Goal: Task Accomplishment & Management: Use online tool/utility

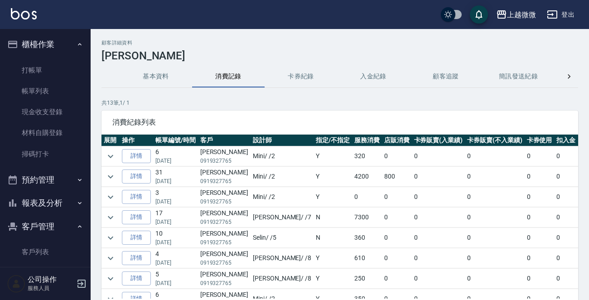
scroll to position [77, 0]
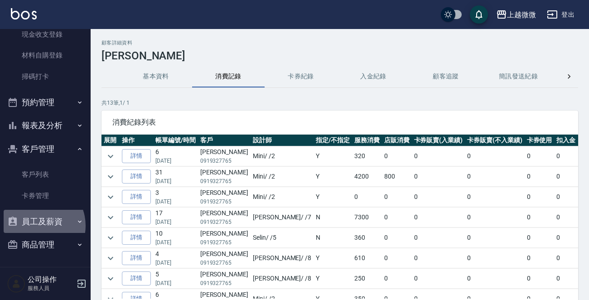
click at [36, 225] on button "員工及薪資" at bounding box center [45, 222] width 83 height 24
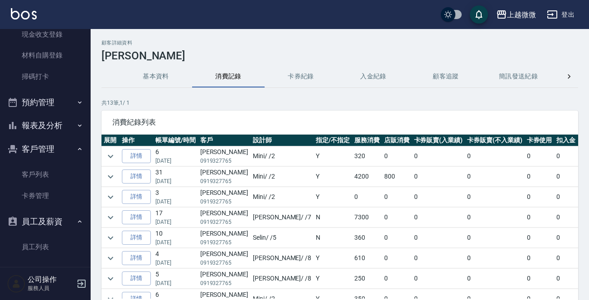
click at [40, 124] on button "報表及分析" at bounding box center [45, 126] width 83 height 24
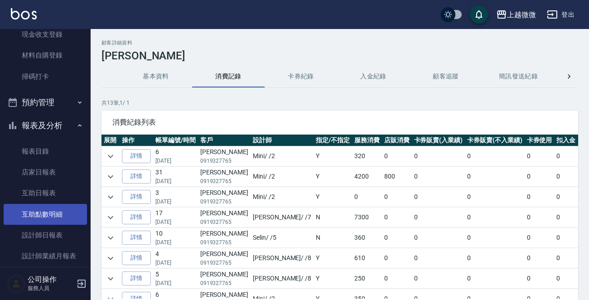
click at [56, 216] on link "互助點數明細" at bounding box center [45, 214] width 83 height 21
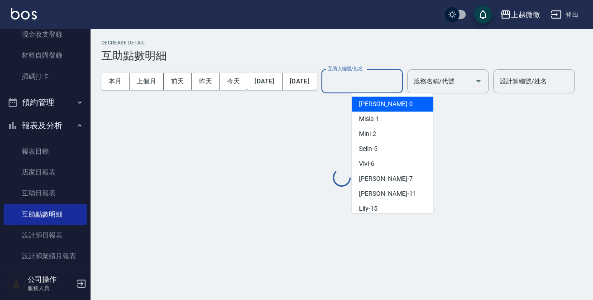
click at [398, 80] on input "互助人編號/姓名" at bounding box center [362, 81] width 73 height 16
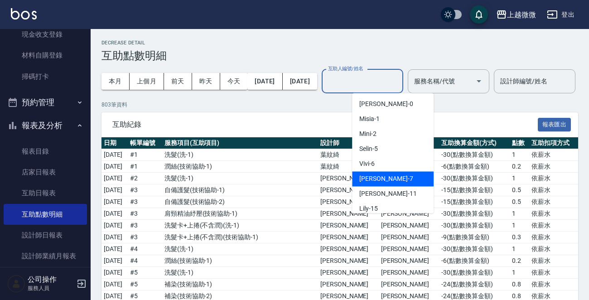
drag, startPoint x: 428, startPoint y: 137, endPoint x: 422, endPoint y: 181, distance: 43.9
click at [422, 181] on ul "[PERSON_NAME] -0 Misia -1 Mini -2 Selin -5 Vivi -6 [PERSON_NAME] -7 Kristin -11…" at bounding box center [393, 153] width 82 height 120
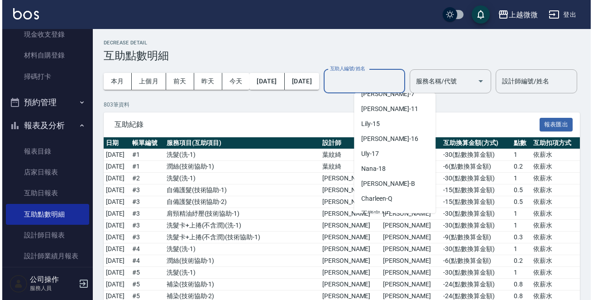
scroll to position [96, 0]
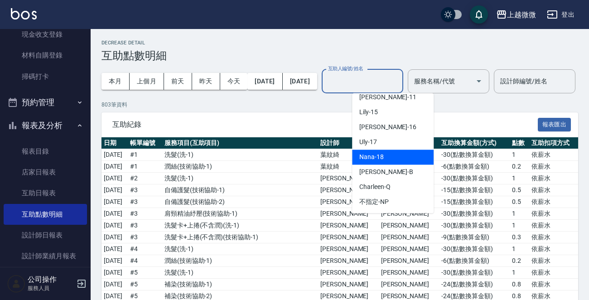
click at [409, 154] on div "Nana -18" at bounding box center [393, 156] width 82 height 15
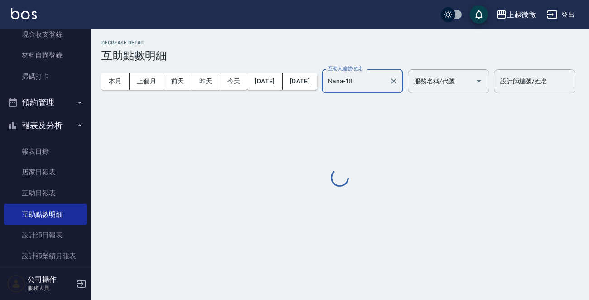
type input "Nana-18"
click at [471, 87] on input "服務名稱/代號" at bounding box center [442, 81] width 60 height 16
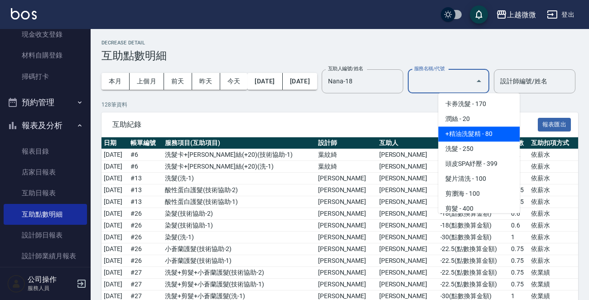
click at [477, 128] on span "+精油洗髮精 - 80" at bounding box center [479, 133] width 82 height 15
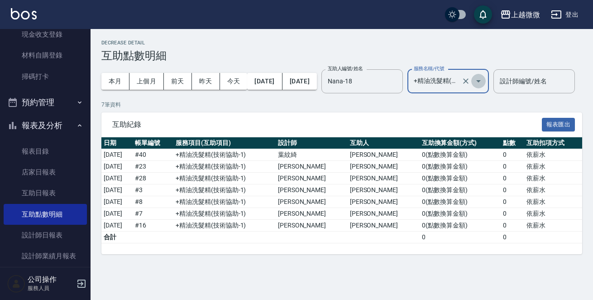
click at [484, 78] on icon "Open" at bounding box center [478, 81] width 11 height 11
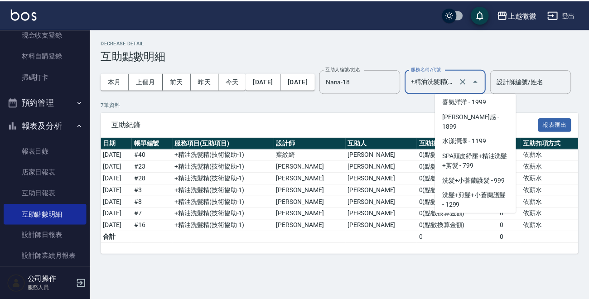
scroll to position [1580, 0]
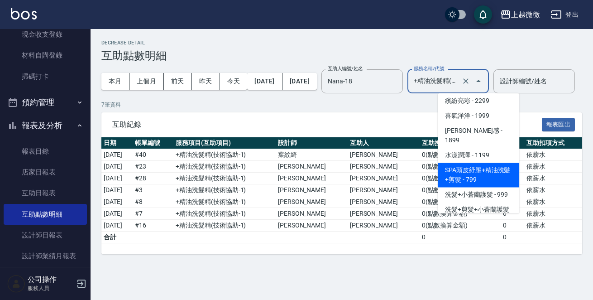
click at [494, 163] on span "SPA頭皮紓壓+精油洗髮+剪髮 - 799" at bounding box center [479, 175] width 82 height 24
type input "SPA頭皮紓壓+精油洗髮+剪髮(I13)"
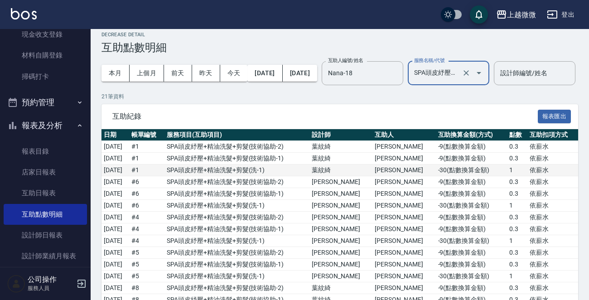
scroll to position [0, 0]
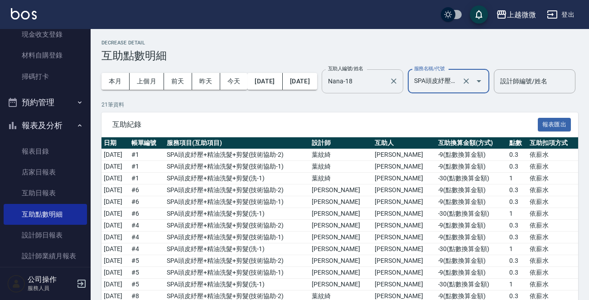
click at [385, 86] on input "Nana-18" at bounding box center [356, 81] width 60 height 16
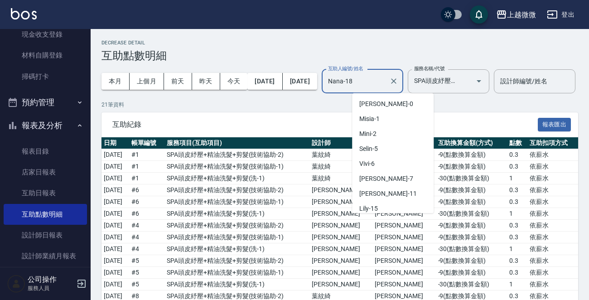
scroll to position [48, 0]
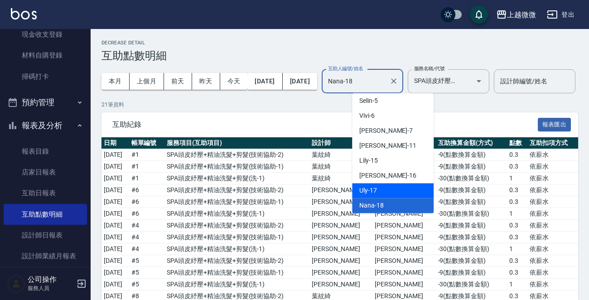
click at [389, 191] on div "Uly -17" at bounding box center [393, 190] width 82 height 15
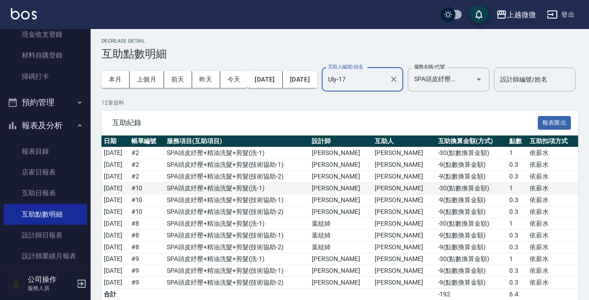
scroll to position [0, 0]
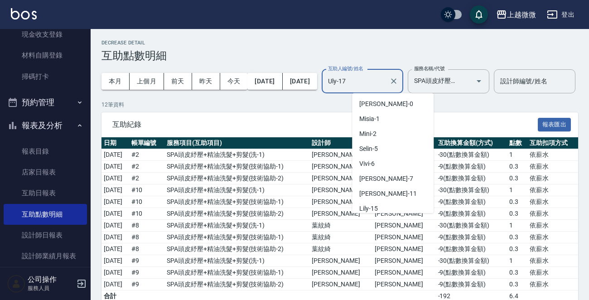
click at [385, 81] on input "Uly-17" at bounding box center [356, 81] width 60 height 16
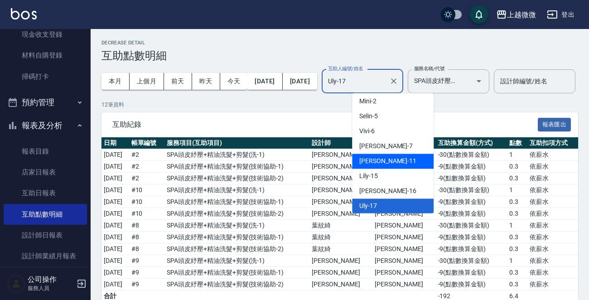
click at [381, 153] on div "[PERSON_NAME] -11" at bounding box center [393, 160] width 82 height 15
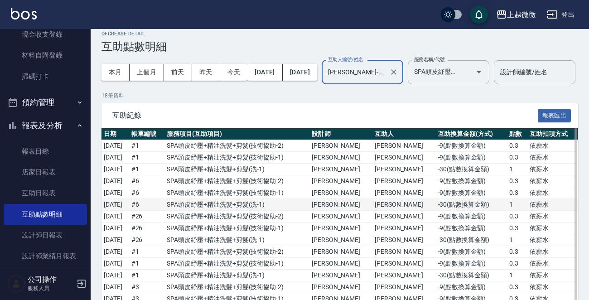
scroll to position [0, 0]
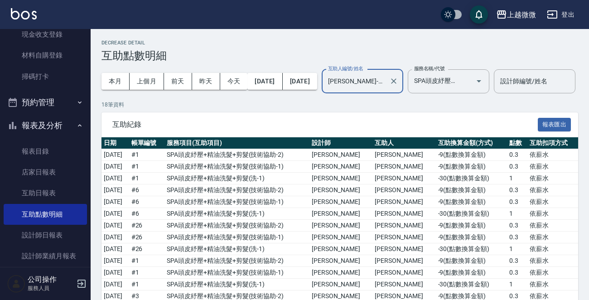
click at [385, 83] on input "[PERSON_NAME]-11" at bounding box center [356, 81] width 60 height 16
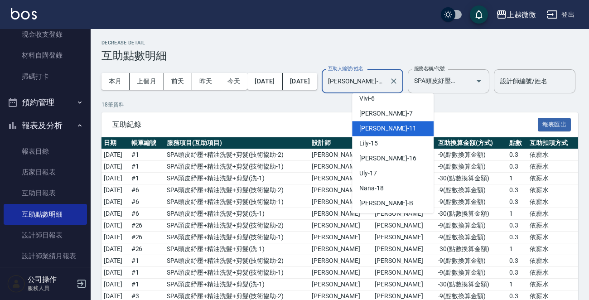
scroll to position [96, 0]
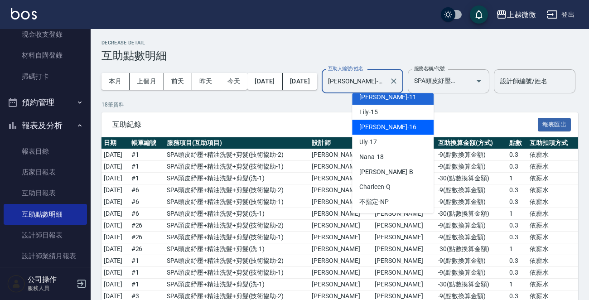
click at [420, 133] on div "[PERSON_NAME] -16" at bounding box center [393, 127] width 82 height 15
type input "[PERSON_NAME]-16"
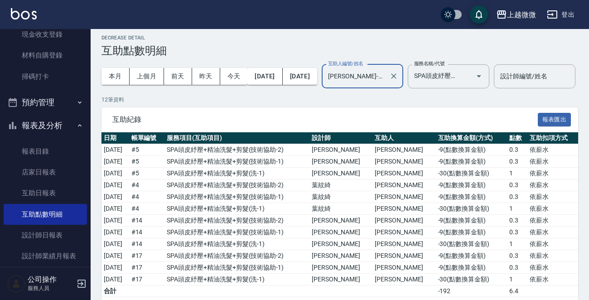
scroll to position [0, 0]
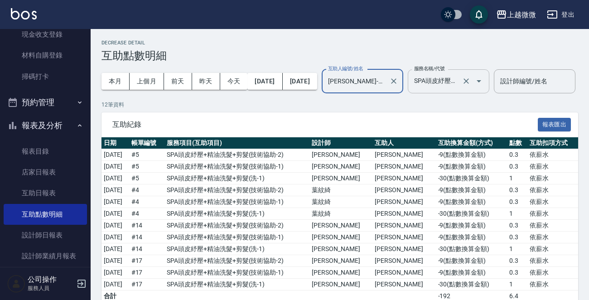
click at [484, 81] on icon "Open" at bounding box center [478, 81] width 11 height 11
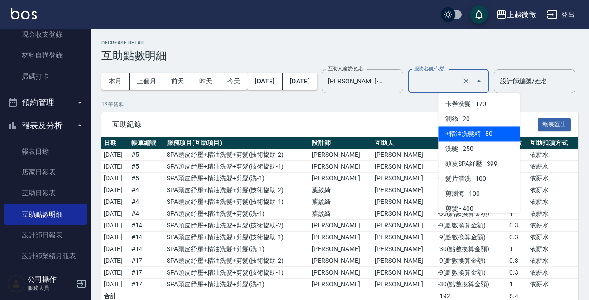
click at [500, 133] on span "+精油洗髮精 - 80" at bounding box center [479, 133] width 82 height 15
type input "+精油洗髮精(A02)"
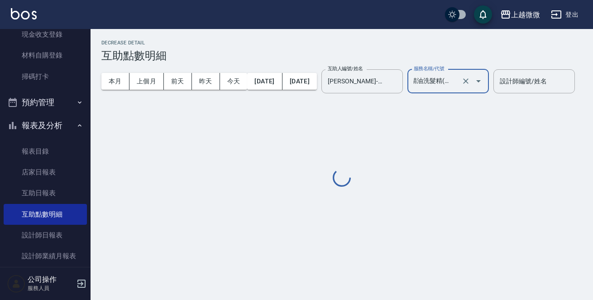
scroll to position [0, 5]
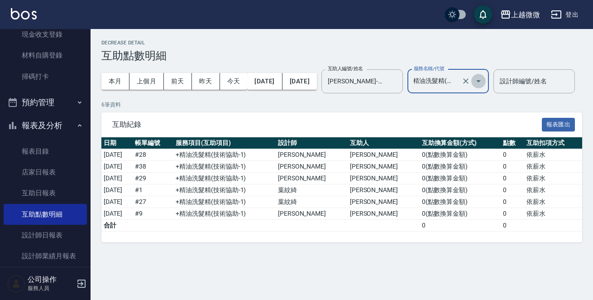
click at [484, 83] on icon "Open" at bounding box center [478, 81] width 11 height 11
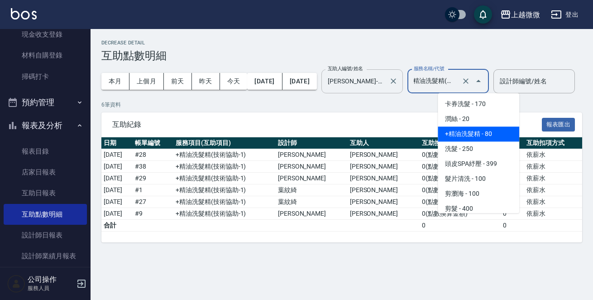
click at [403, 85] on div "[PERSON_NAME]-16 互助人編號/姓名" at bounding box center [362, 81] width 82 height 24
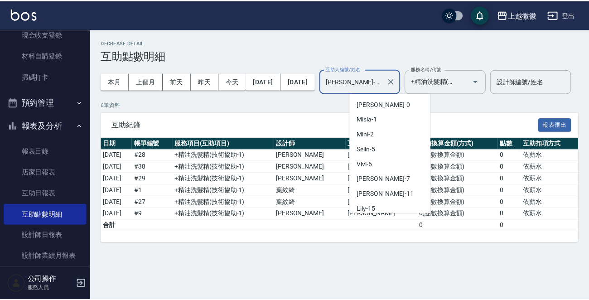
scroll to position [18, 0]
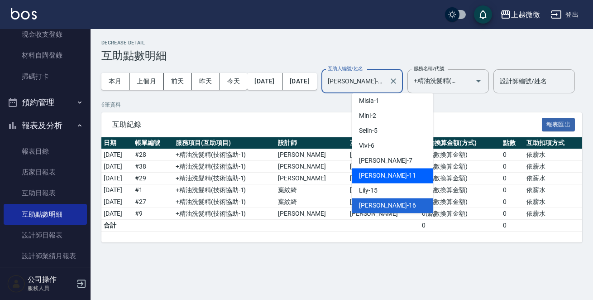
click at [405, 174] on div "[PERSON_NAME] -11" at bounding box center [393, 175] width 82 height 15
type input "[PERSON_NAME]-11"
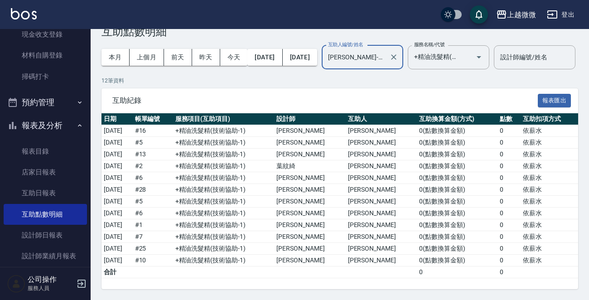
scroll to position [45, 0]
click at [486, 50] on button "Open" at bounding box center [478, 57] width 14 height 14
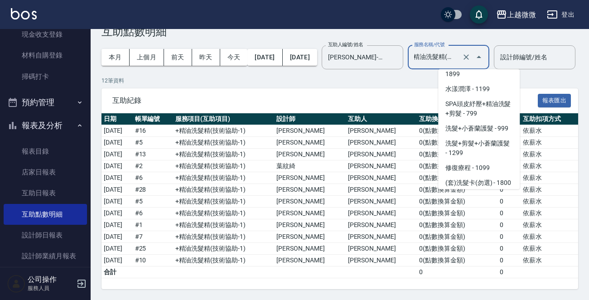
scroll to position [1594, 0]
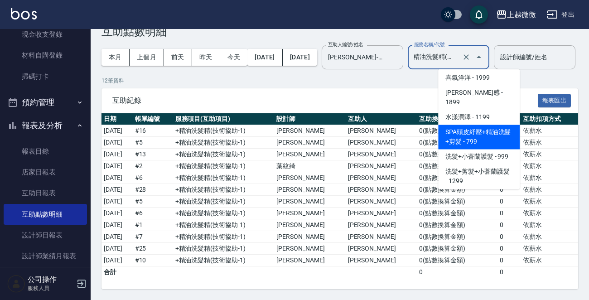
click at [481, 125] on span "SPA頭皮紓壓+精油洗髮+剪髮 - 799" at bounding box center [479, 137] width 82 height 24
type input "SPA頭皮紓壓+精油洗髮+剪髮(I13)"
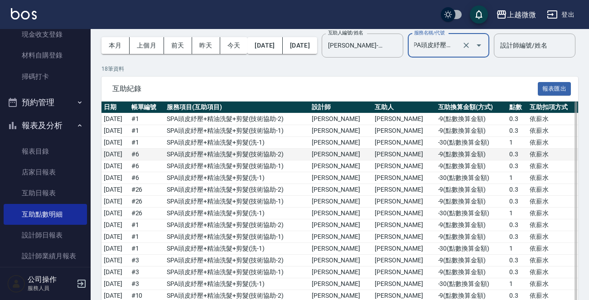
scroll to position [34, 0]
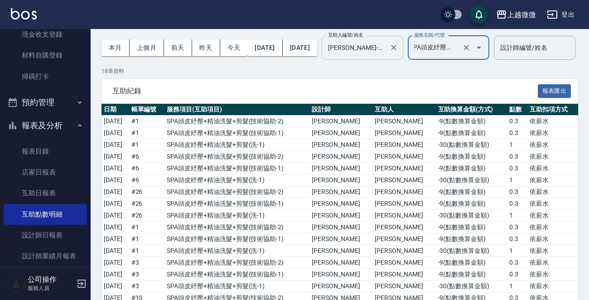
click at [385, 49] on input "[PERSON_NAME]-11" at bounding box center [356, 48] width 60 height 16
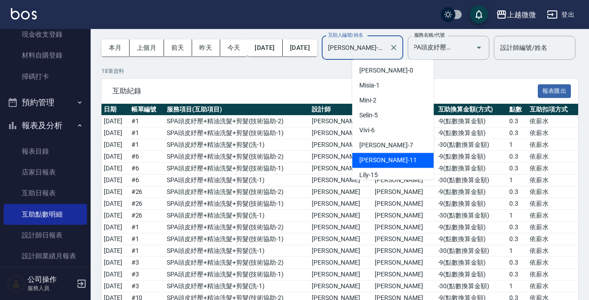
scroll to position [0, 0]
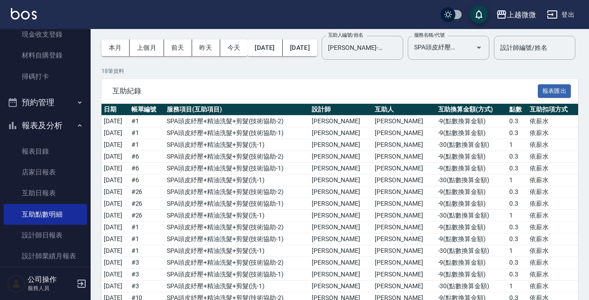
click at [435, 104] on div "互助紀錄 報表匯出" at bounding box center [339, 91] width 476 height 25
click at [385, 46] on input "[PERSON_NAME]-11" at bounding box center [356, 48] width 60 height 16
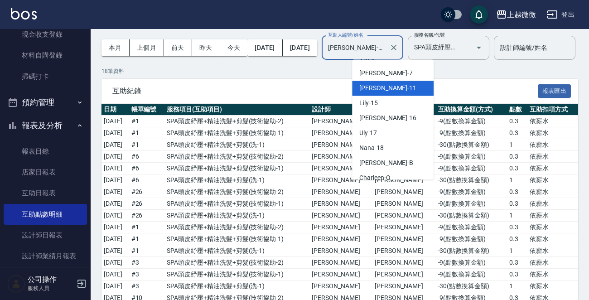
scroll to position [96, 0]
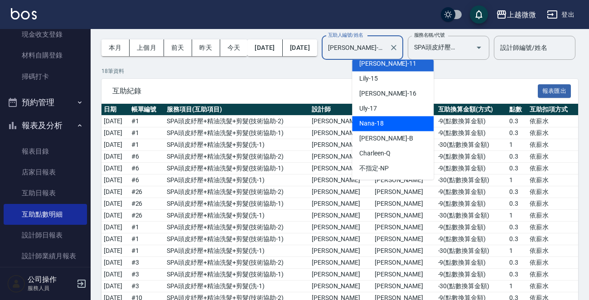
click at [399, 118] on div "Nana -18" at bounding box center [393, 123] width 82 height 15
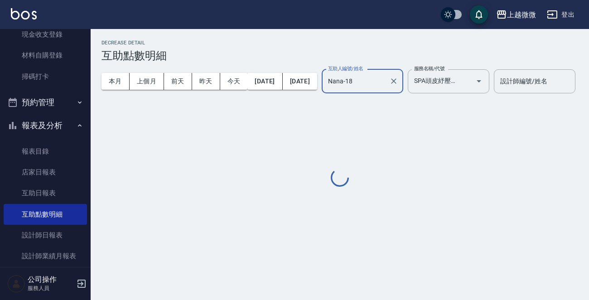
scroll to position [0, 0]
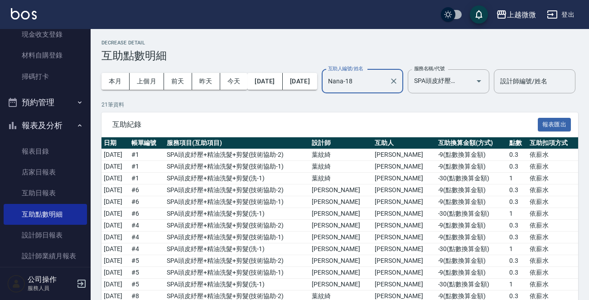
click at [385, 80] on input "Nana-18" at bounding box center [356, 81] width 60 height 16
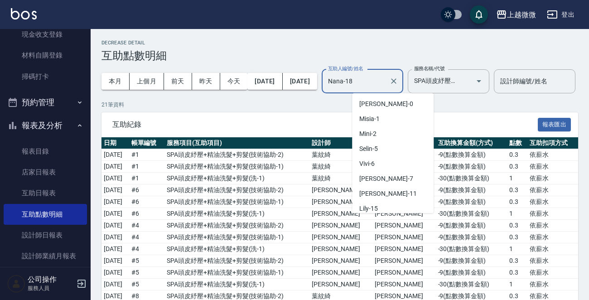
scroll to position [48, 0]
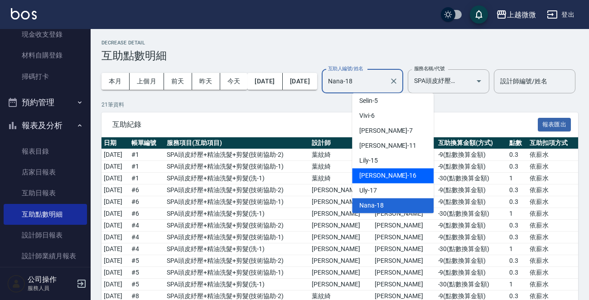
click at [389, 175] on div "[PERSON_NAME] -16" at bounding box center [393, 175] width 82 height 15
type input "[PERSON_NAME]-16"
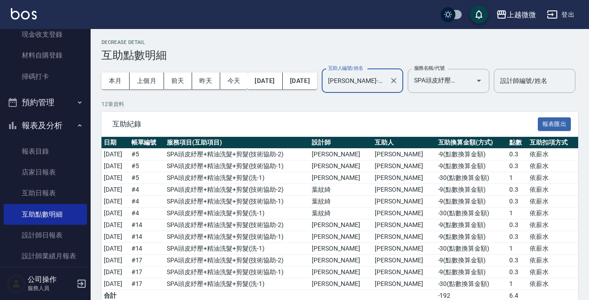
scroll to position [0, 0]
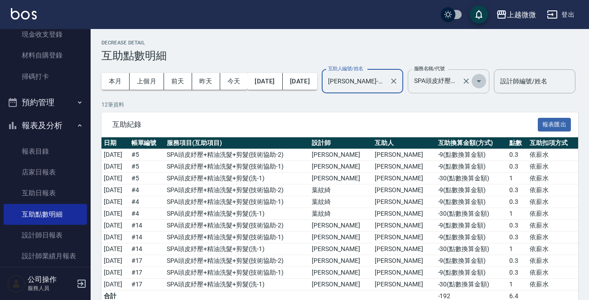
click at [484, 80] on icon "Open" at bounding box center [478, 81] width 11 height 11
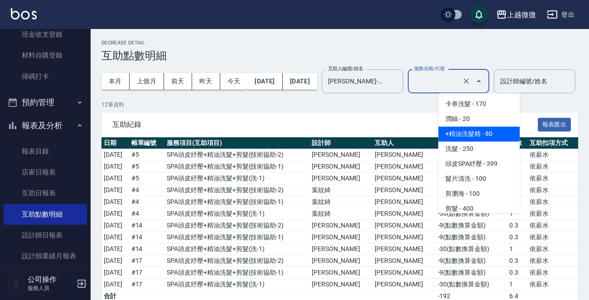
click at [472, 129] on span "+精油洗髮精 - 80" at bounding box center [479, 133] width 82 height 15
type input "+精油洗髮精(A02)"
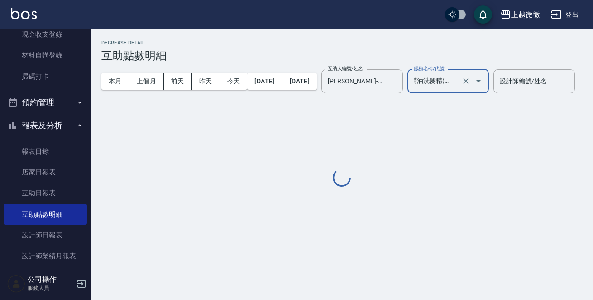
scroll to position [0, 5]
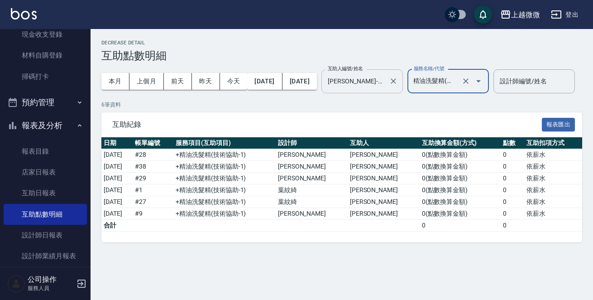
drag, startPoint x: 389, startPoint y: 78, endPoint x: 394, endPoint y: 77, distance: 5.3
click at [385, 77] on input "[PERSON_NAME]-16" at bounding box center [356, 81] width 60 height 16
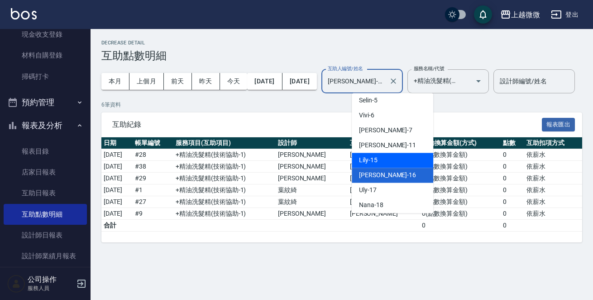
scroll to position [96, 0]
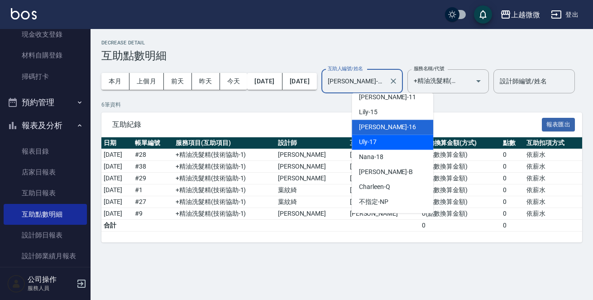
click at [391, 145] on div "Uly -17" at bounding box center [393, 141] width 82 height 15
type input "Uly-17"
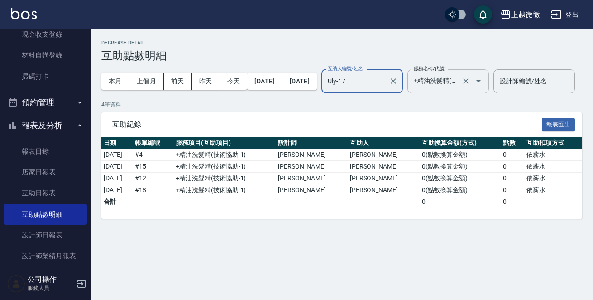
click at [484, 85] on icon "Open" at bounding box center [478, 81] width 11 height 11
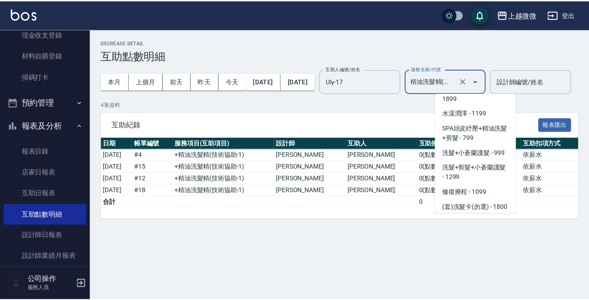
scroll to position [1650, 0]
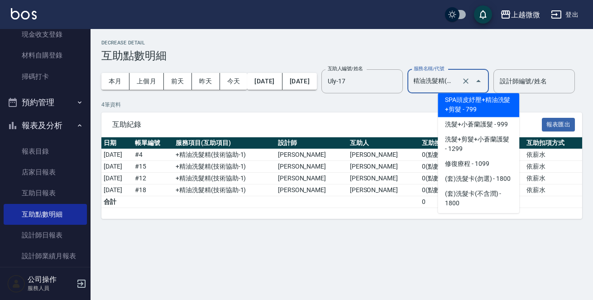
click at [494, 98] on span "SPA頭皮紓壓+精油洗髮+剪髮 - 799" at bounding box center [479, 104] width 82 height 24
type input "SPA頭皮紓壓+精油洗髮+剪髮(I13)"
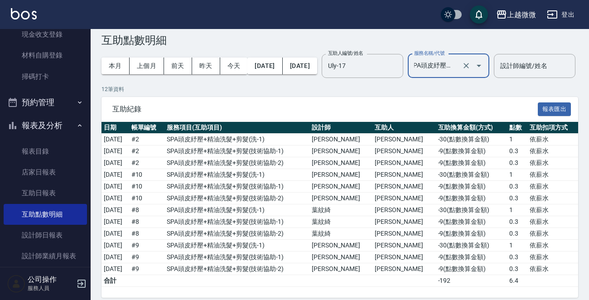
scroll to position [0, 0]
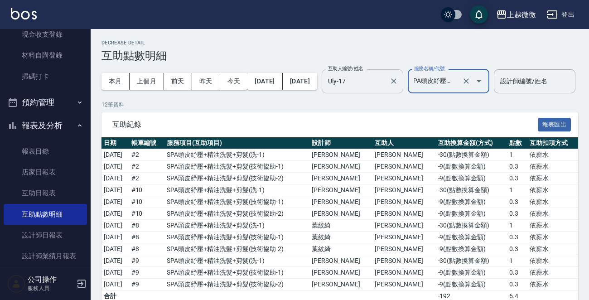
click at [385, 84] on input "Uly-17" at bounding box center [356, 81] width 60 height 16
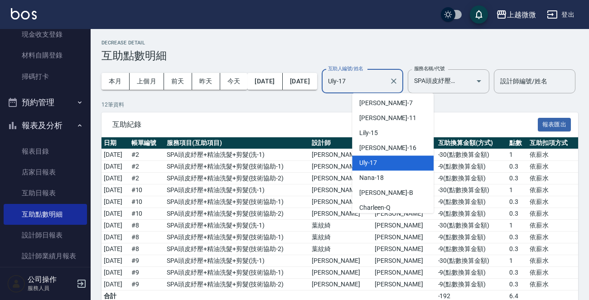
scroll to position [96, 0]
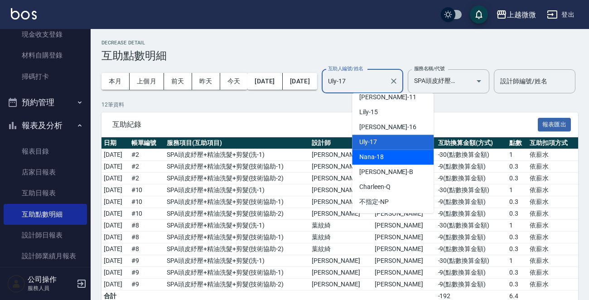
click at [393, 153] on div "Nana -18" at bounding box center [393, 156] width 82 height 15
type input "Nana-18"
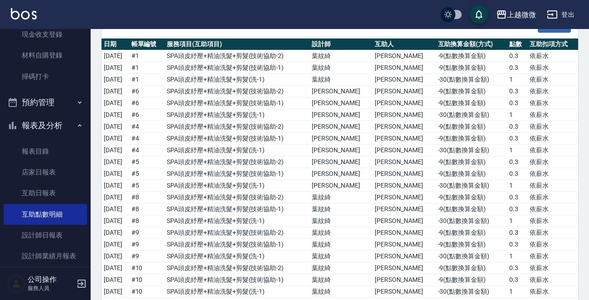
scroll to position [0, 0]
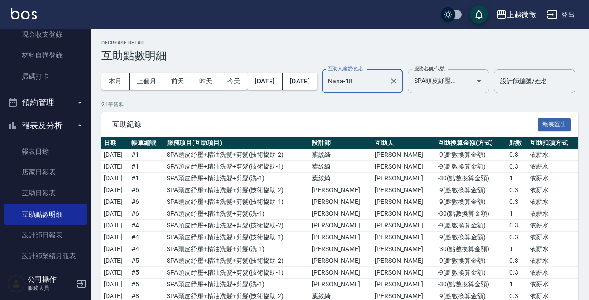
click at [396, 90] on div "Nana-18 互助人編號/姓名" at bounding box center [362, 81] width 82 height 24
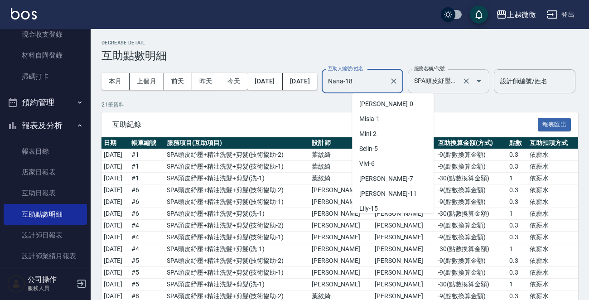
scroll to position [48, 0]
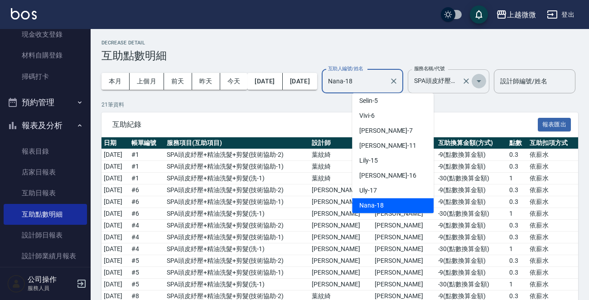
click at [486, 81] on button "Open" at bounding box center [478, 81] width 14 height 14
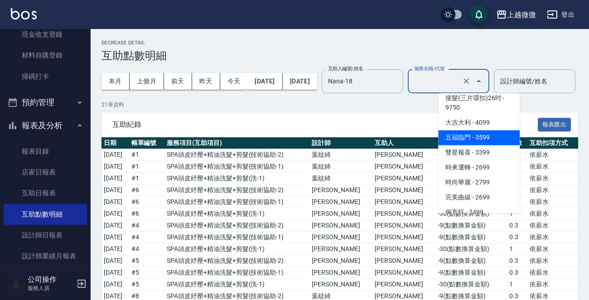
scroll to position [0, 0]
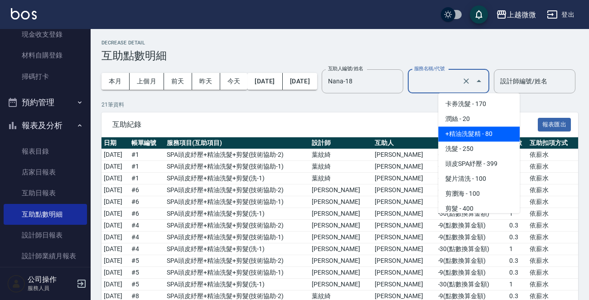
click at [471, 132] on span "+精油洗髮精 - 80" at bounding box center [479, 133] width 82 height 15
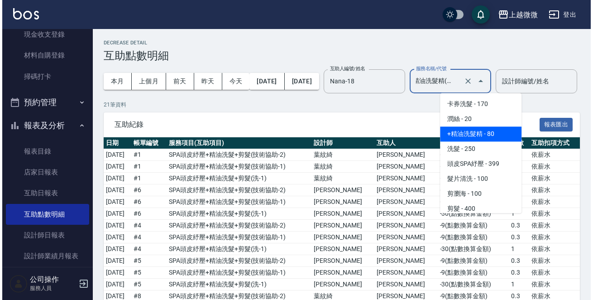
scroll to position [0, 5]
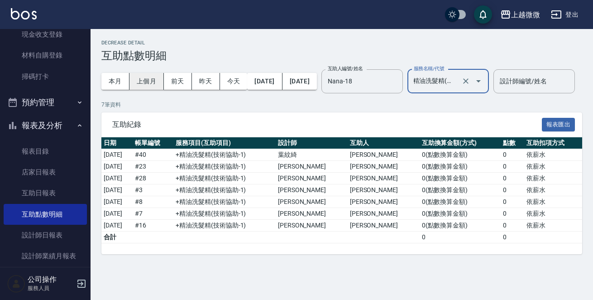
click at [153, 81] on button "上個月" at bounding box center [147, 81] width 34 height 17
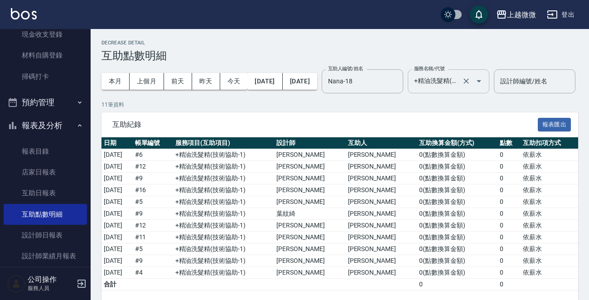
click at [481, 81] on icon "Open" at bounding box center [478, 81] width 5 height 2
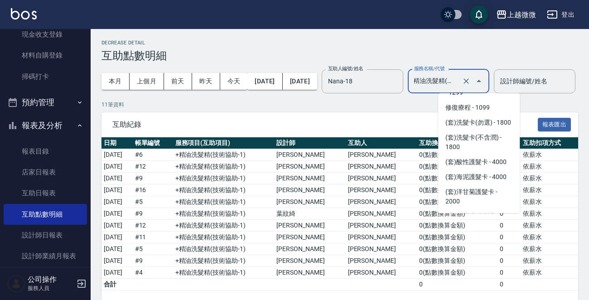
scroll to position [1608, 0]
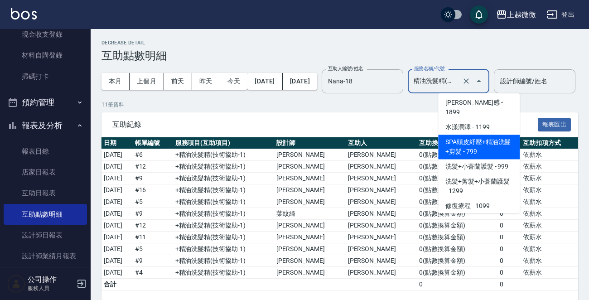
click at [488, 134] on span "SPA頭皮紓壓+精油洗髮+剪髮 - 799" at bounding box center [479, 146] width 82 height 24
type input "SPA頭皮紓壓+精油洗髮+剪髮(I13)"
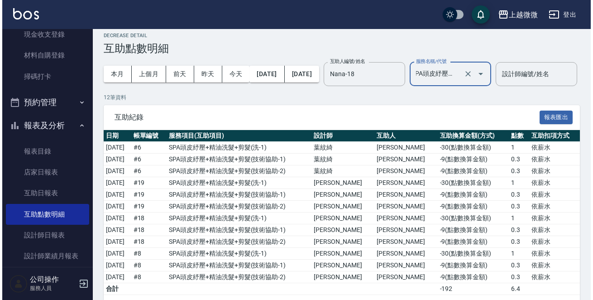
scroll to position [0, 0]
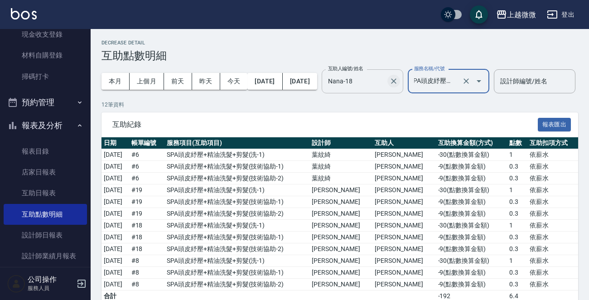
click at [398, 81] on icon "Clear" at bounding box center [393, 81] width 9 height 9
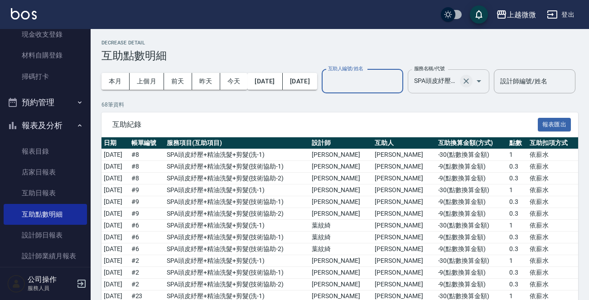
click at [470, 81] on icon "Clear" at bounding box center [465, 81] width 9 height 9
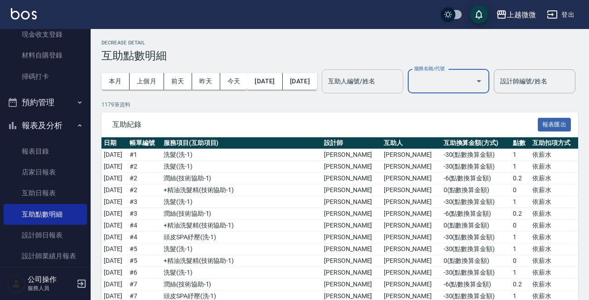
type input "+"
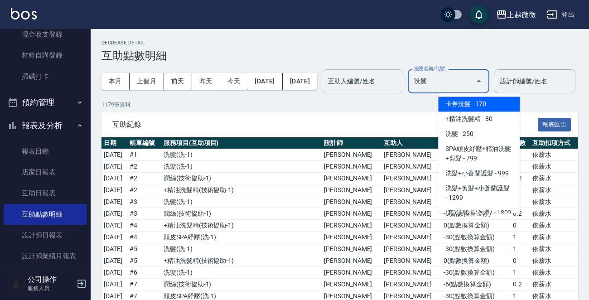
type input "洗髮"
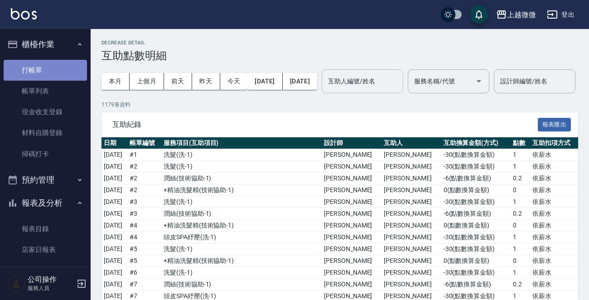
click at [56, 63] on link "打帳單" at bounding box center [45, 70] width 83 height 21
